Goal: Task Accomplishment & Management: Complete application form

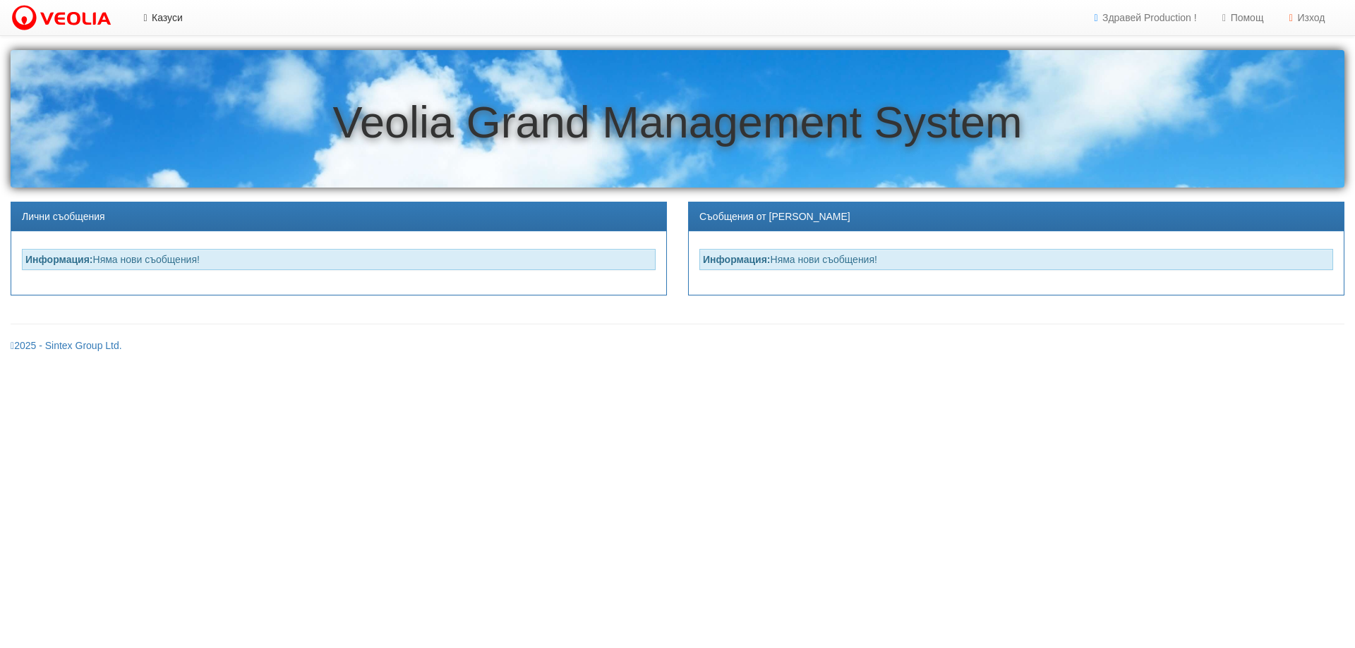
click at [169, 17] on link "Казуси" at bounding box center [160, 17] width 65 height 35
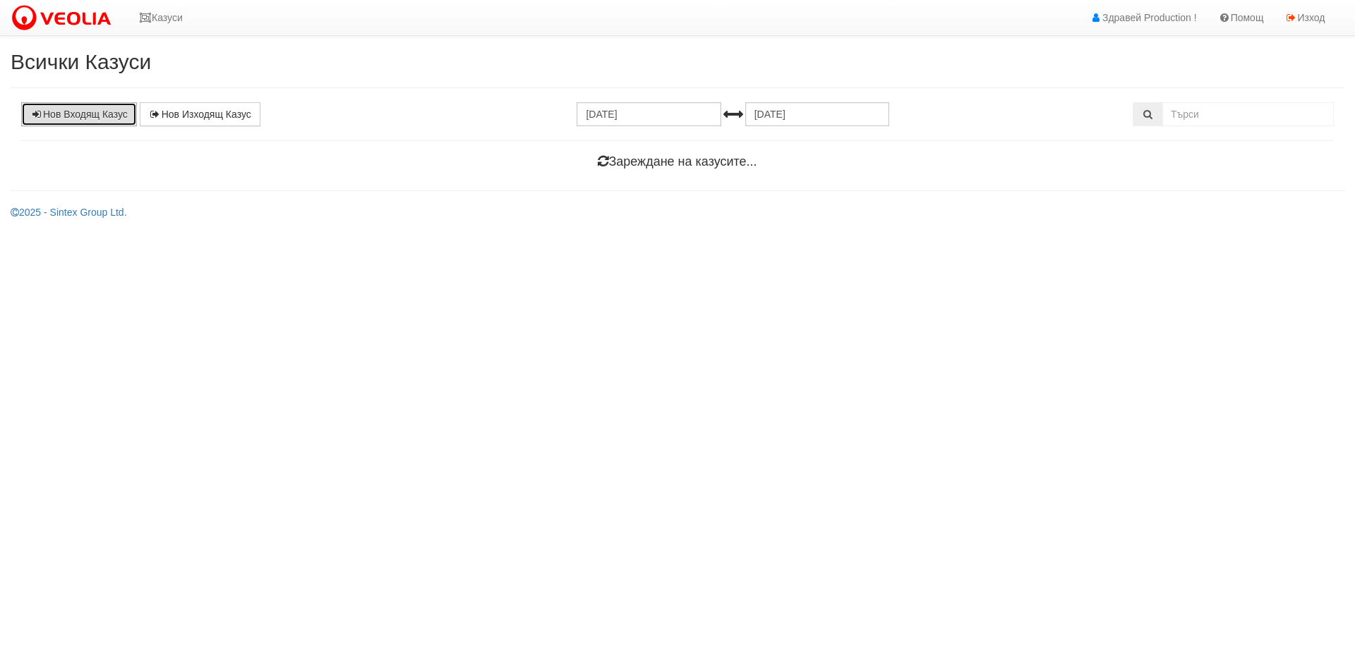
click at [69, 114] on link "Нов Входящ Казус" at bounding box center [79, 114] width 116 height 24
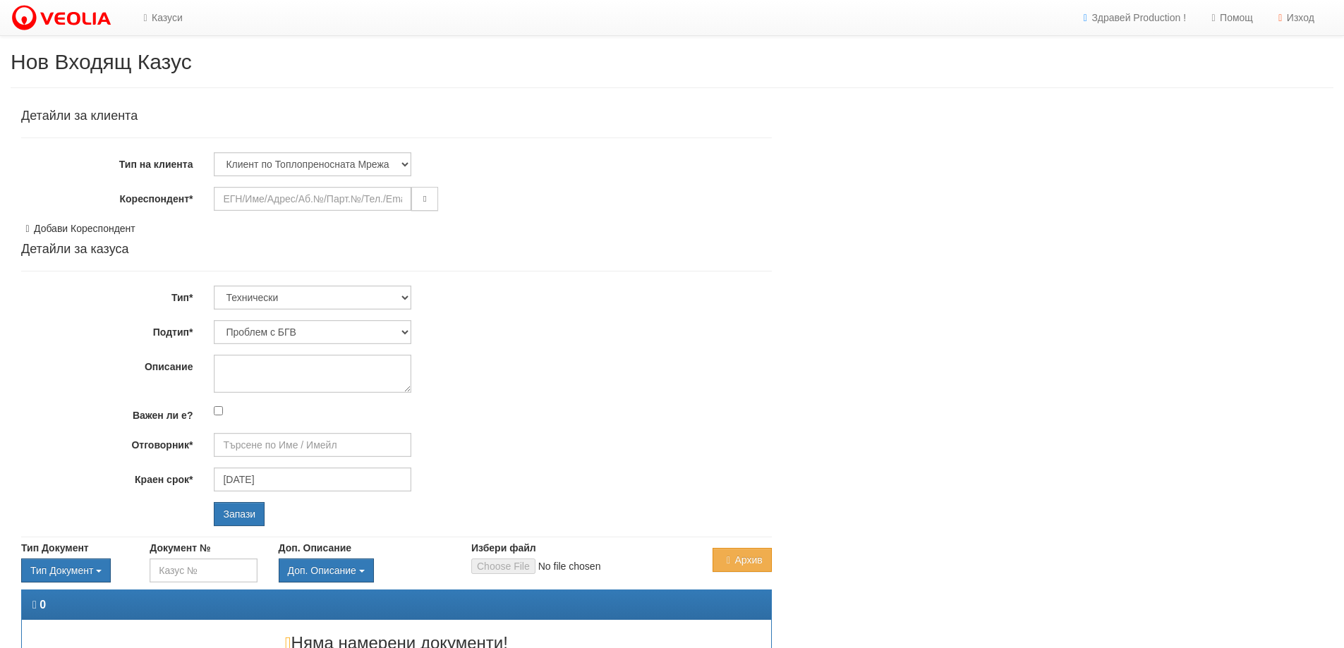
type input "[PERSON_NAME] - Технически"
click at [245, 197] on input "Кореспондент*" at bounding box center [313, 199] width 198 height 24
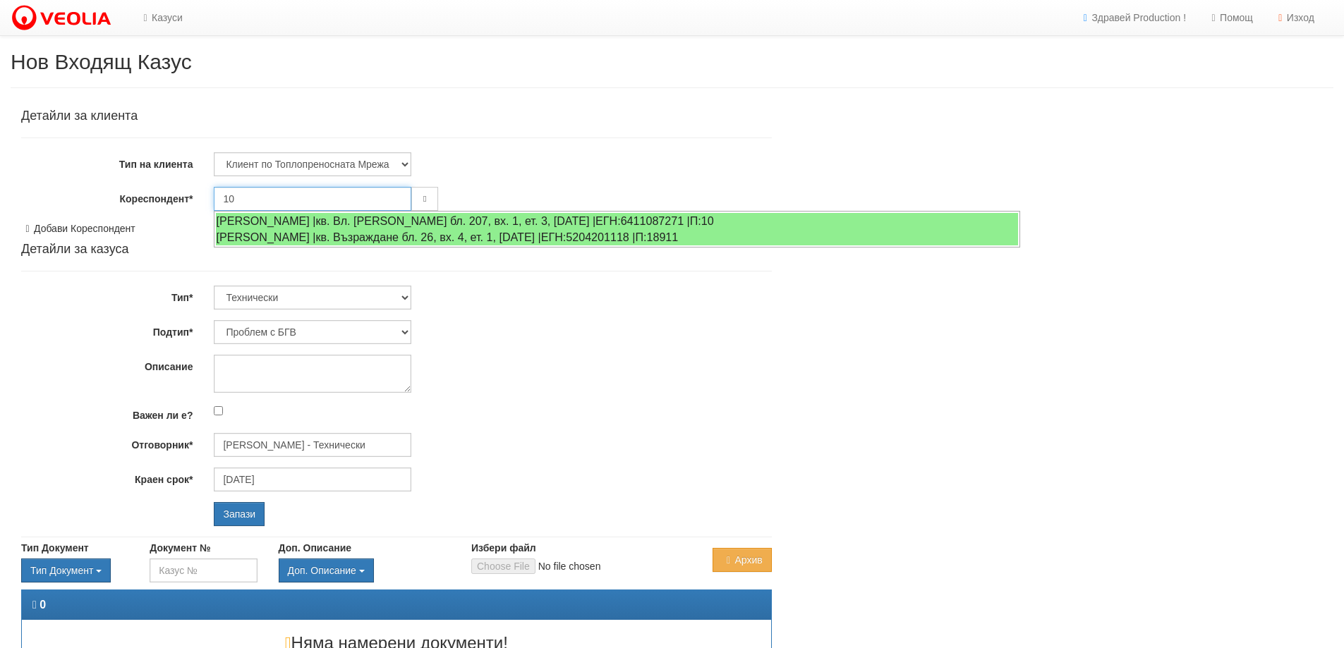
type input "1"
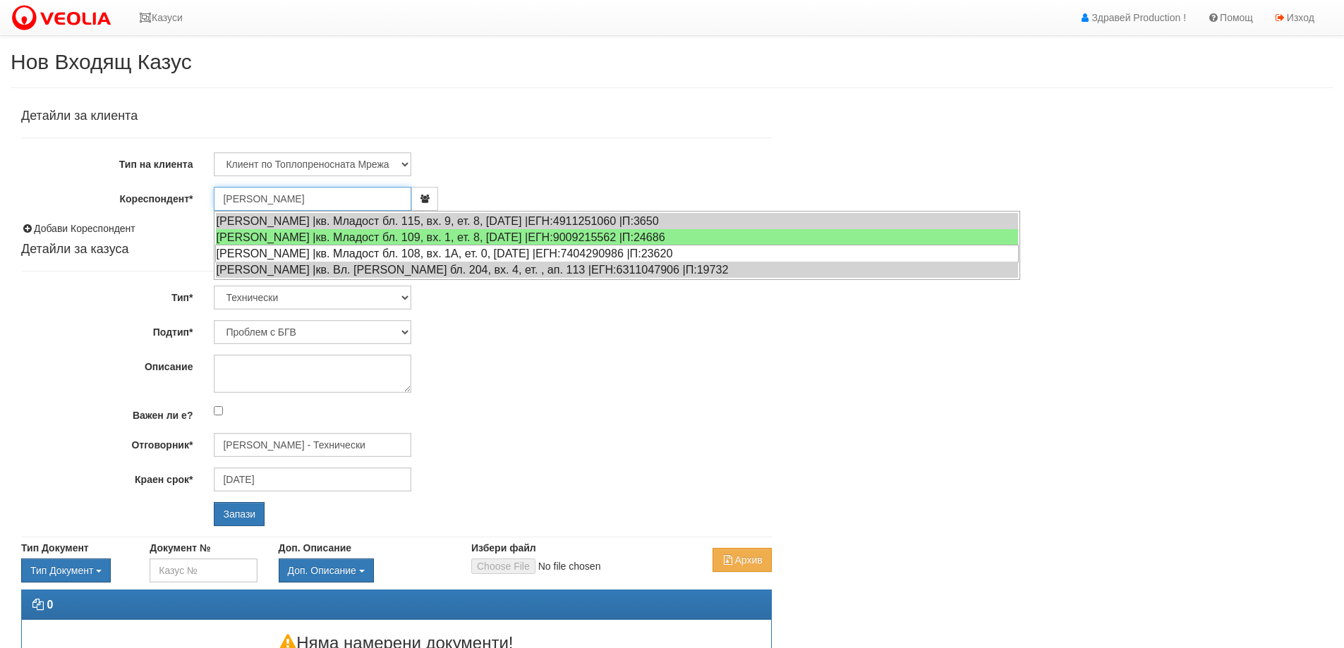
click at [348, 250] on div "ХРИСТО СТОЯНОВ ХРИСТОВ |кв. Младост бл. 108, вх. 1А, ет. 0, ап. 8 |ЕГН:74042909…" at bounding box center [617, 254] width 804 height 18
type input "Христо Стоянов Христоя"
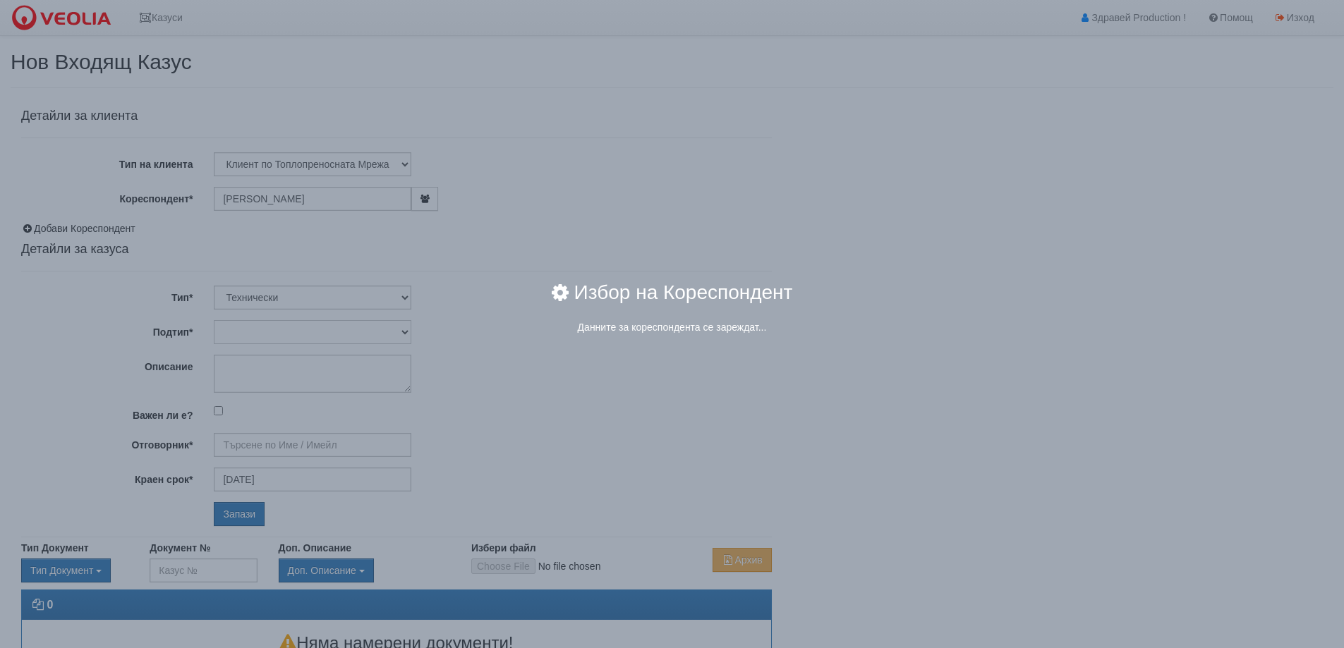
type input "[PERSON_NAME] - Технически"
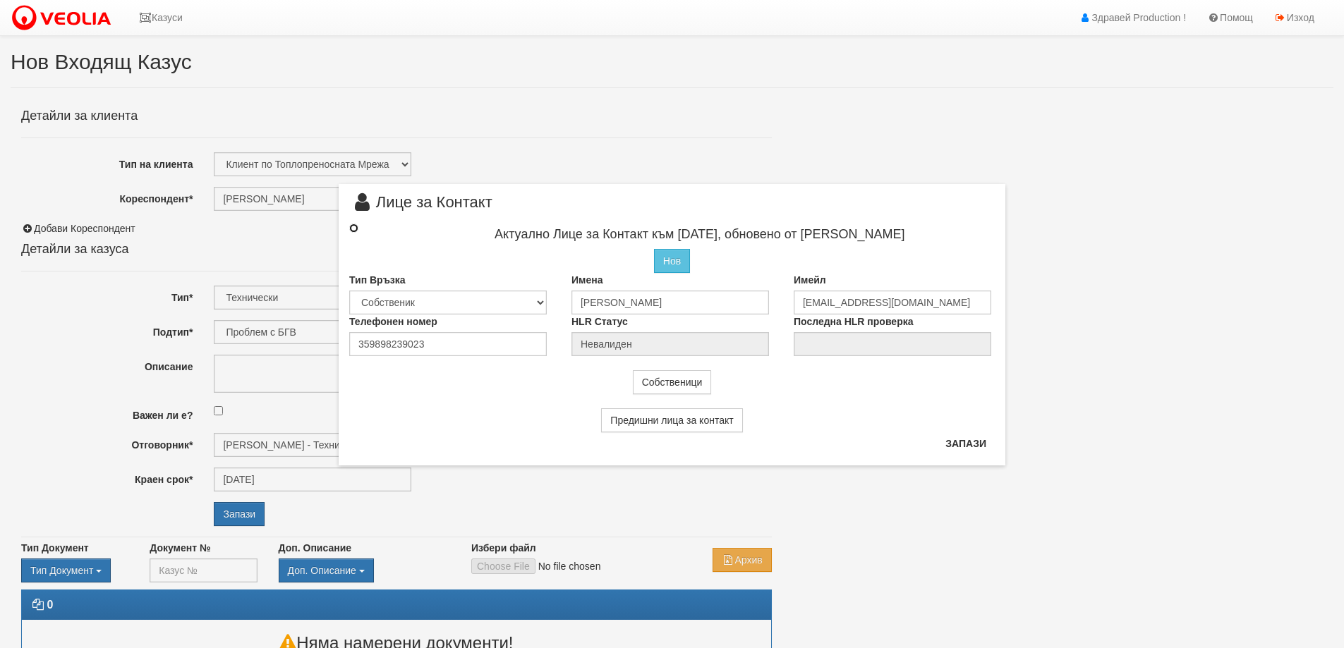
click at [354, 229] on input "radio" at bounding box center [353, 228] width 9 height 9
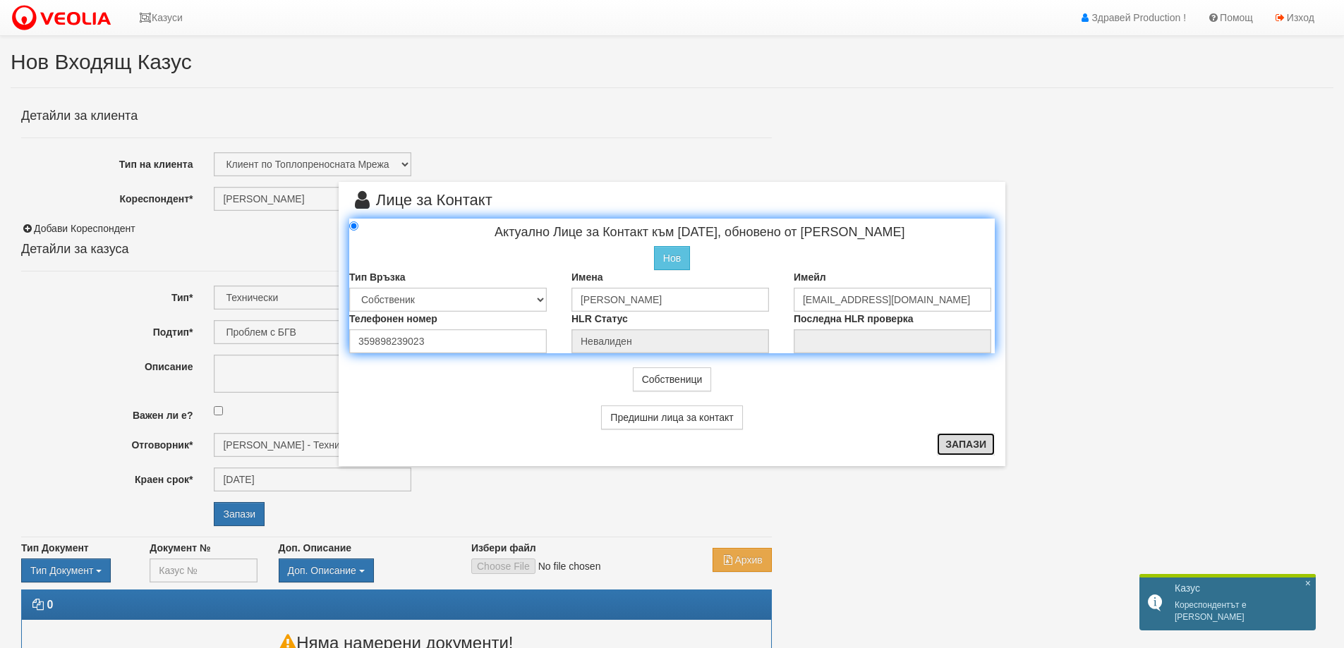
click at [974, 448] on button "Запази" at bounding box center [966, 444] width 58 height 23
radio input "true"
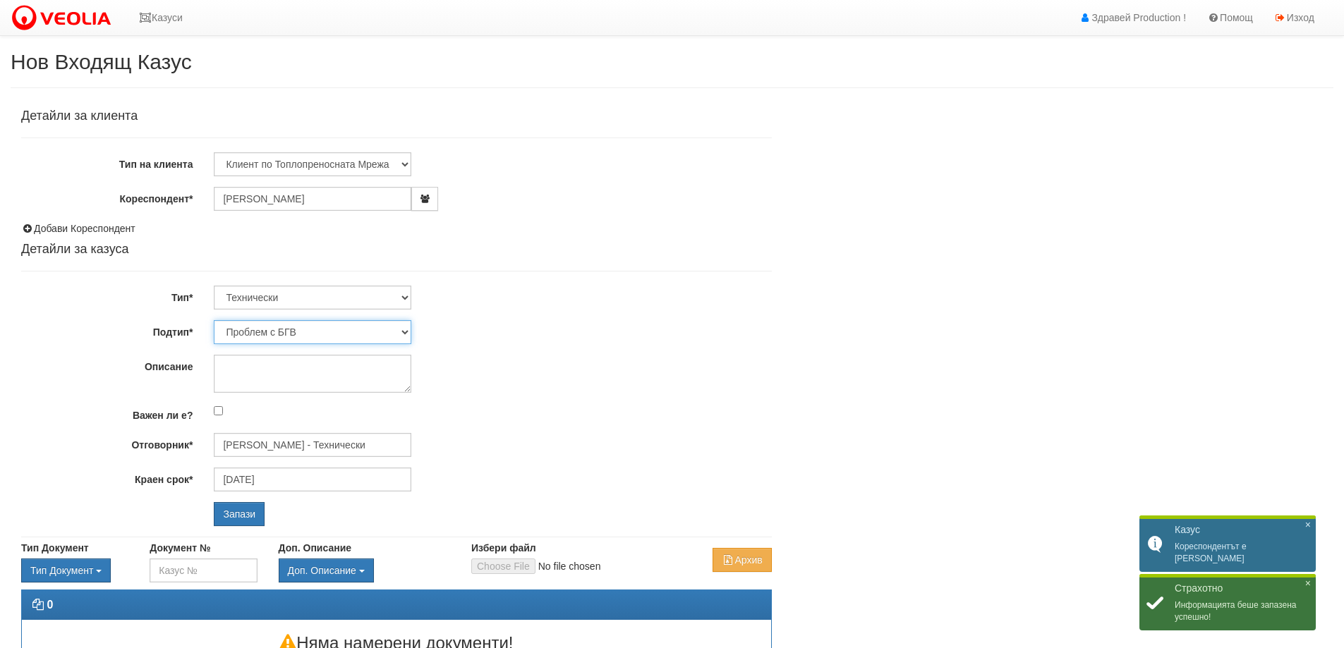
click at [405, 330] on select "Проблем с БГВ Теч ВОИ Теч БГВ Теч в АС Теч от водомер Проблем в АС Интервенция …" at bounding box center [313, 332] width 198 height 24
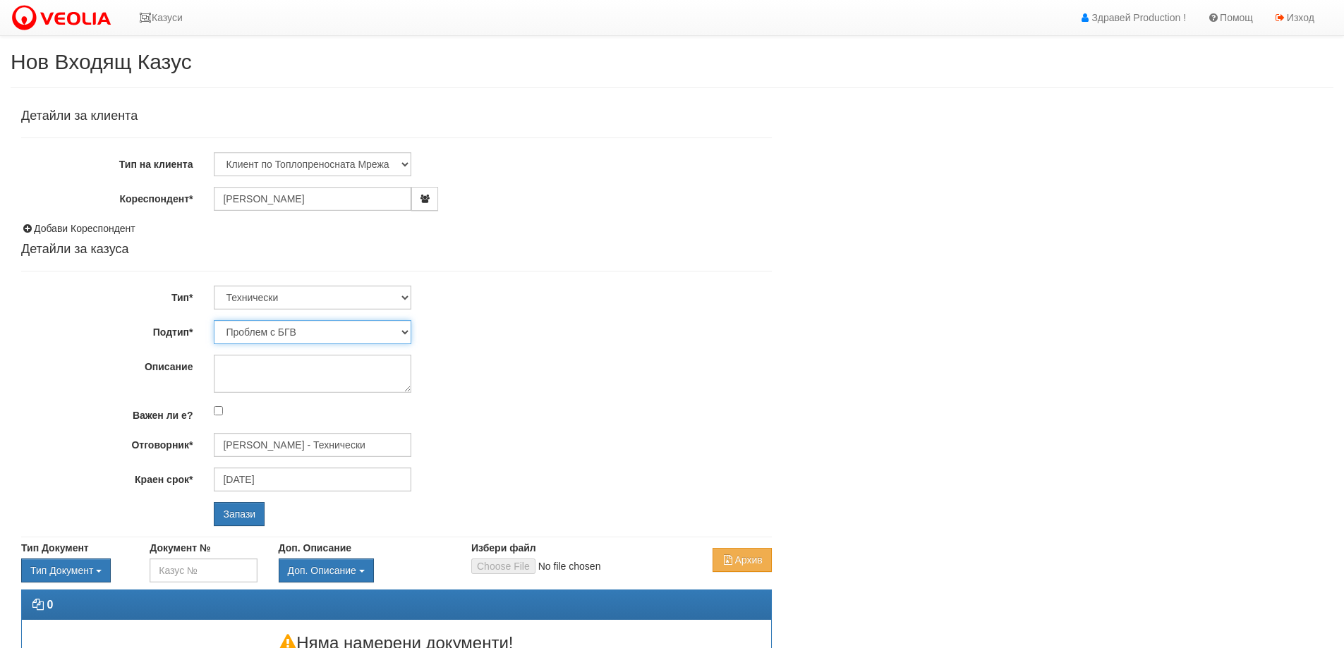
select select "Теч в [GEOGRAPHIC_DATA]"
click at [214, 320] on select "Проблем с БГВ Теч ВОИ Теч БГВ Теч в АС Теч от водомер Проблем в АС Интервенция …" at bounding box center [313, 332] width 198 height 24
type input "[DATE]"
type input "[PERSON_NAME] - Технически"
click at [224, 365] on textarea "Описание" at bounding box center [313, 374] width 198 height 38
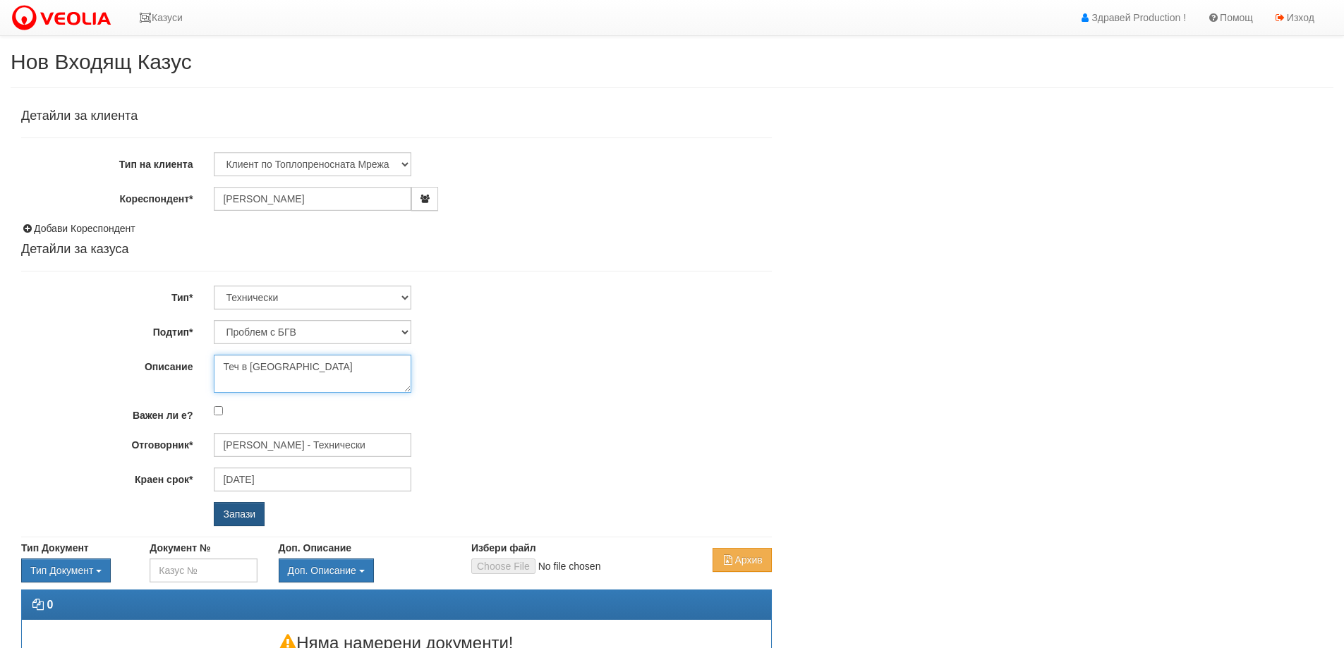
type textarea "Теч в [GEOGRAPHIC_DATA]"
click at [236, 513] on input "Запази" at bounding box center [239, 514] width 51 height 24
click at [342, 201] on input "Христо Стоянов Христоя" at bounding box center [313, 199] width 198 height 24
click at [644, 258] on div "Детайли за клиента Тип на клиента Клиент по Топлопреносната Мрежа Институция Па…" at bounding box center [396, 317] width 751 height 417
